Goal: Transaction & Acquisition: Subscribe to service/newsletter

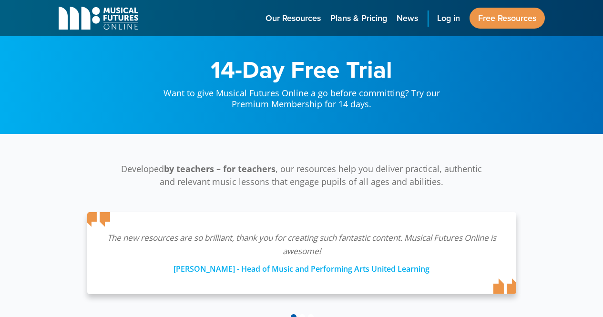
scroll to position [238, 0]
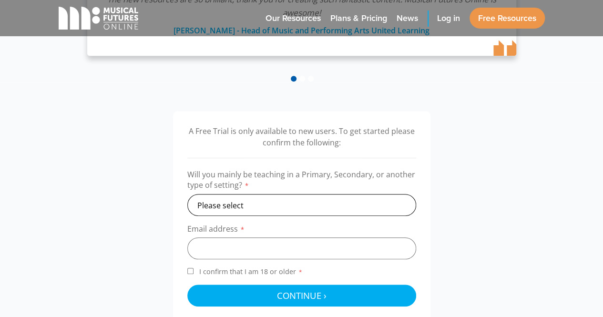
click at [300, 207] on select "Please select Primary Secondary Other" at bounding box center [301, 205] width 229 height 22
select select "secondary"
click at [187, 194] on select "Please select Primary Secondary Other" at bounding box center [301, 205] width 229 height 22
click at [298, 248] on input "email" at bounding box center [301, 248] width 229 height 22
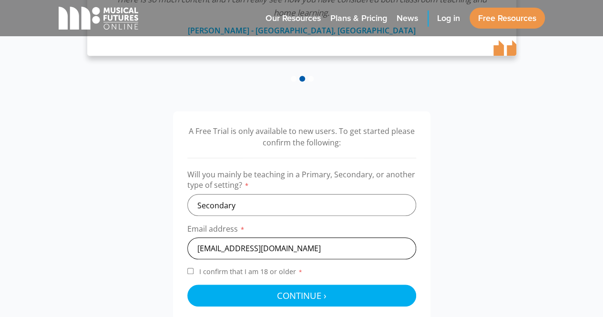
scroll to position [334, 0]
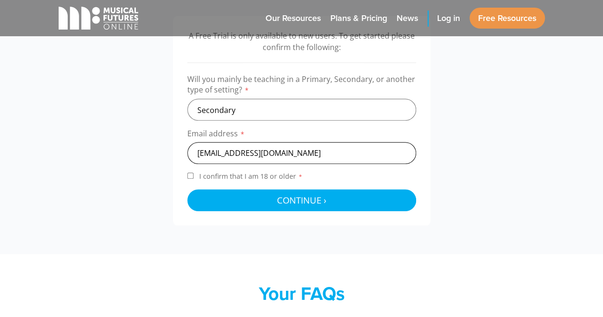
type input "[EMAIL_ADDRESS][DOMAIN_NAME]"
click at [189, 180] on label "I confirm that I am 18 or older *" at bounding box center [301, 178] width 229 height 13
click at [189, 179] on input "I confirm that I am 18 or older *" at bounding box center [190, 176] width 6 height 6
checkbox input "true"
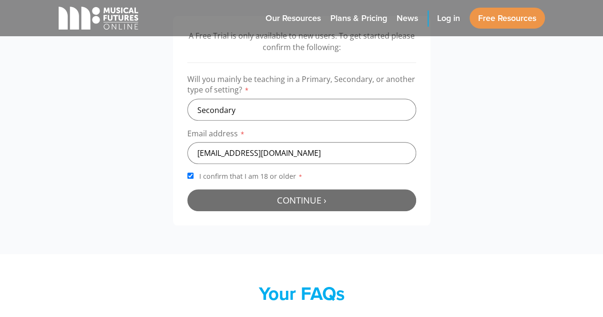
click at [245, 196] on button "Continue › Checking your details..." at bounding box center [301, 200] width 229 height 22
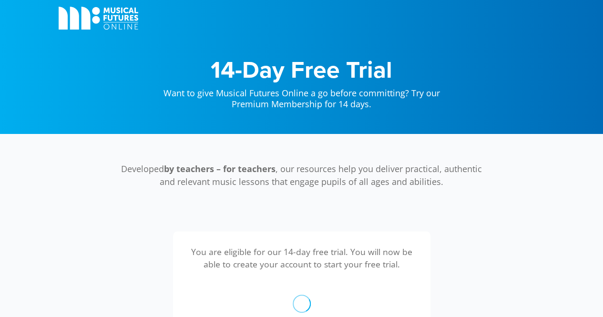
scroll to position [311, 0]
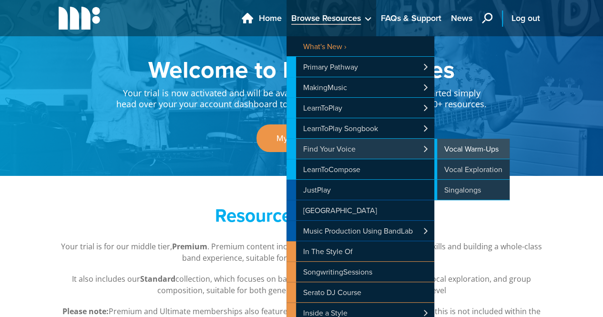
click at [442, 154] on link "Vocal Warm-Ups" at bounding box center [471, 149] width 75 height 20
